Goal: Navigation & Orientation: Find specific page/section

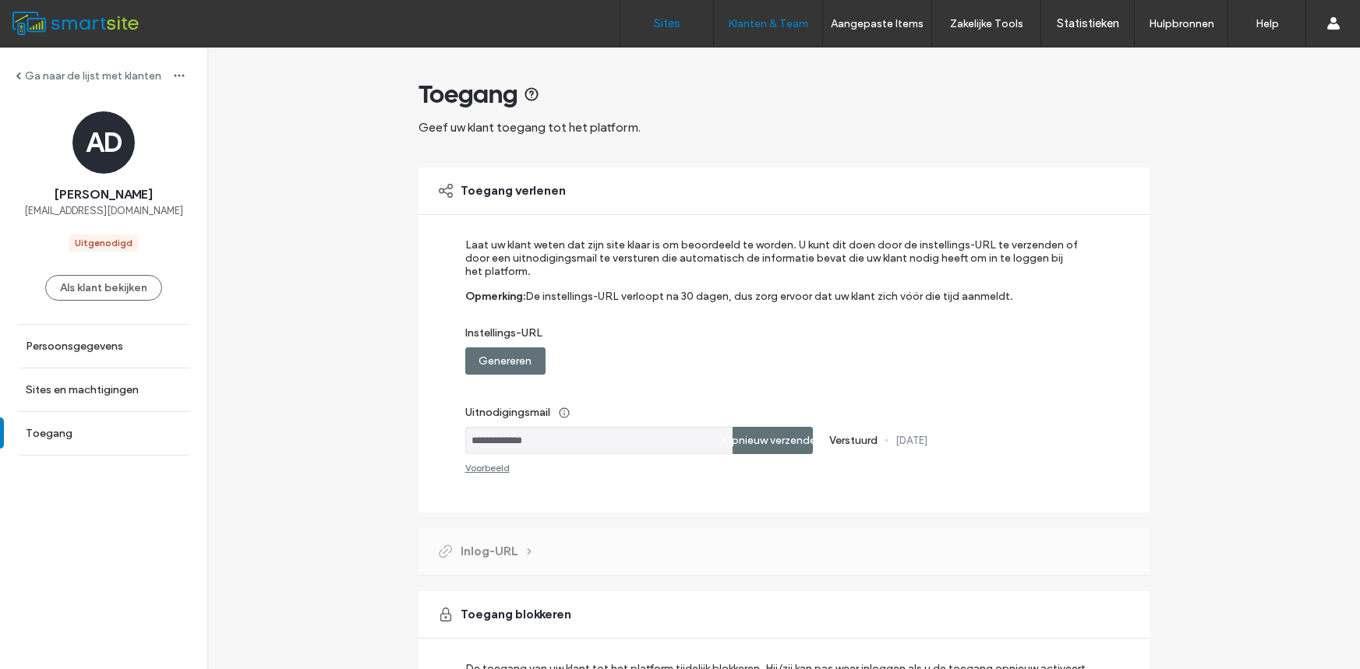
click at [655, 23] on label "Sites" at bounding box center [667, 23] width 26 height 14
